Goal: Task Accomplishment & Management: Complete application form

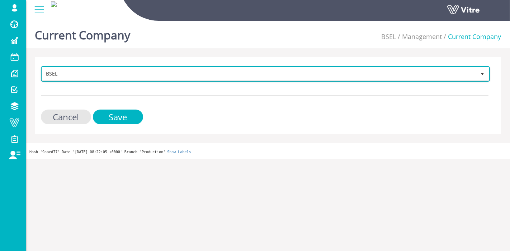
click at [136, 67] on span "BSEL" at bounding box center [259, 73] width 434 height 13
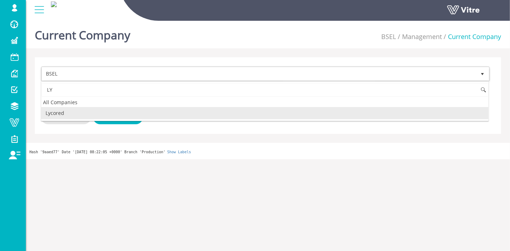
click at [122, 114] on li "Lycored" at bounding box center [264, 113] width 447 height 12
type input "LY"
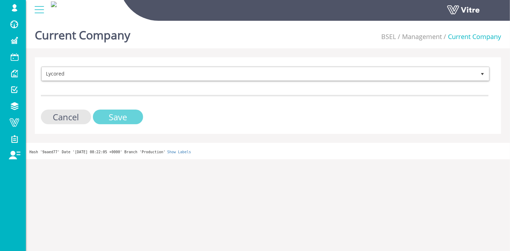
click at [123, 116] on input "Save" at bounding box center [118, 117] width 50 height 15
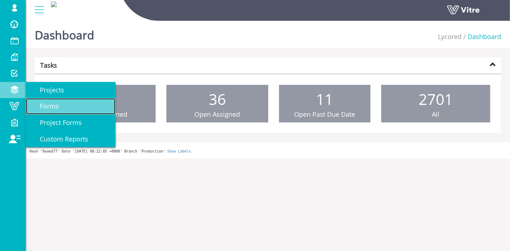
click at [57, 102] on span "Forms" at bounding box center [45, 106] width 28 height 9
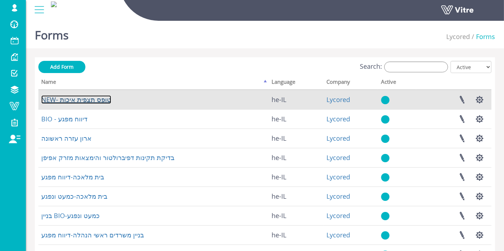
click at [80, 100] on link "NEW- טופס תצפית איכות" at bounding box center [76, 99] width 70 height 9
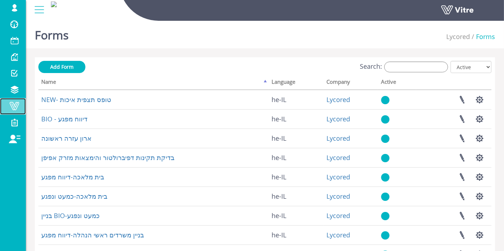
click at [16, 107] on span at bounding box center [14, 106] width 18 height 9
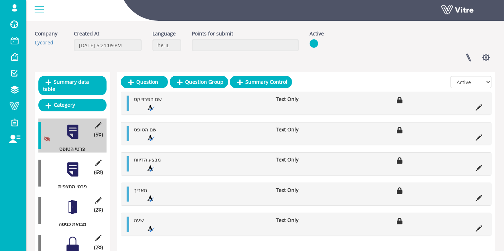
scroll to position [40, 0]
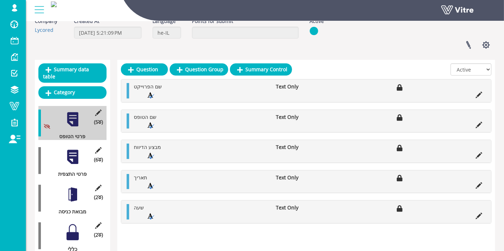
click at [75, 149] on div at bounding box center [73, 157] width 16 height 16
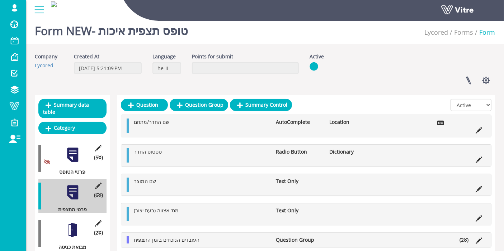
scroll to position [0, 0]
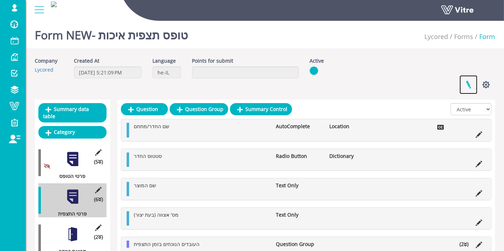
click at [470, 80] on link at bounding box center [468, 84] width 18 height 19
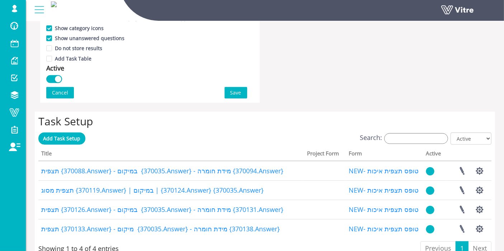
scroll to position [518, 0]
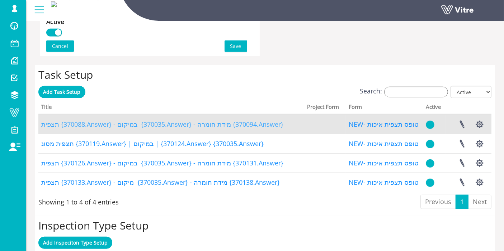
click at [216, 122] on link "תצפית {370088.Answer} - במיקום {370035.Answer} - מידת חומרה {370094.Answer}" at bounding box center [162, 124] width 242 height 9
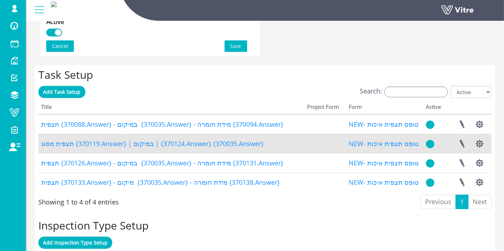
click at [200, 148] on td "תצפית מסוג {370119.Answer} | במיקום | {370124.Answer} {370035.Answer}" at bounding box center [171, 143] width 266 height 19
click at [199, 145] on link "תצפית מסוג {370119.Answer} | במיקום | {370124.Answer} {370035.Answer}" at bounding box center [152, 143] width 222 height 9
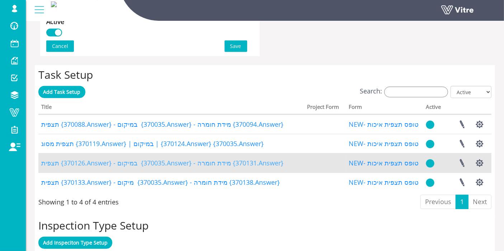
click at [192, 163] on link "תצפית {370126.Answer} - במיקום {370035.Answer} - מידת חומרה {370131.Answer}" at bounding box center [162, 163] width 242 height 9
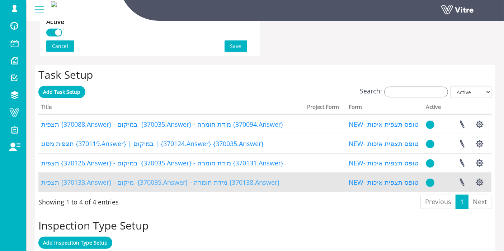
click at [190, 182] on link "תצפית {370133.Answer} - מיקום {370035.Answer} - מידת חומרה {370138.Answer}" at bounding box center [160, 182] width 238 height 9
